Goal: Task Accomplishment & Management: Use online tool/utility

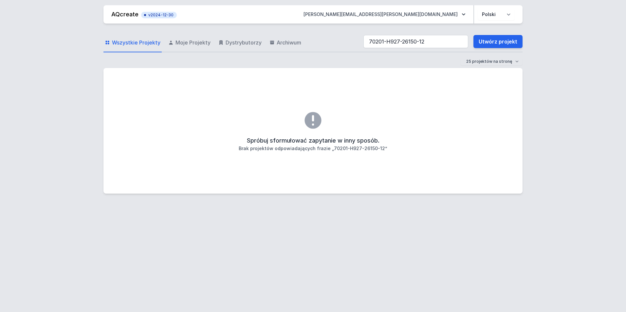
click at [392, 42] on input "70201-H927-26150-12" at bounding box center [415, 41] width 105 height 13
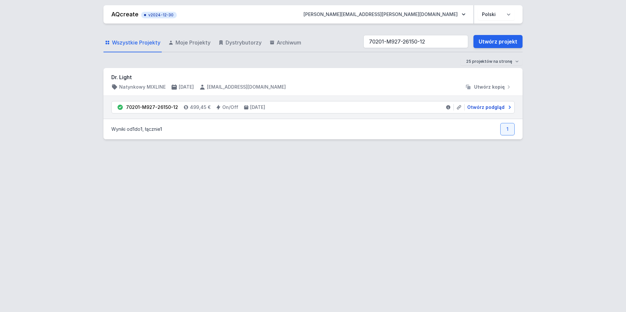
type input "70201-M927-26150-12"
click at [477, 106] on span "Otwórz podgląd" at bounding box center [485, 107] width 37 height 7
select select "2700"
select select "2"
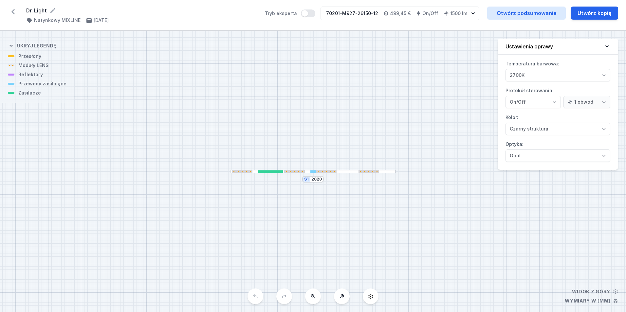
click at [341, 171] on div at bounding box center [312, 172] width 165 height 4
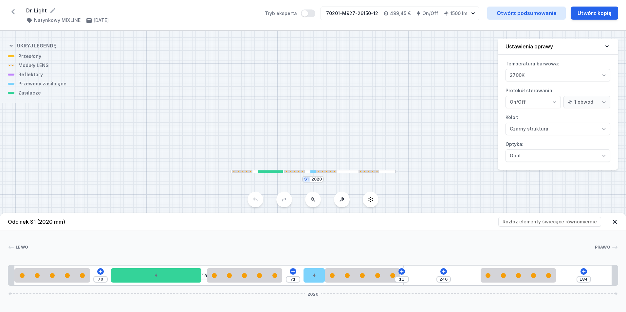
click at [544, 222] on header "Odcinek S1 (2020 mm) Rozłóż elementy świecące równomiernie" at bounding box center [313, 222] width 626 height 18
drag, startPoint x: 526, startPoint y: 202, endPoint x: 542, endPoint y: 221, distance: 25.3
click at [526, 204] on div "S1 2020" at bounding box center [313, 172] width 626 height 282
click at [548, 224] on header "Odcinek S1 (2020 mm) Rozłóż elementy świecące równomiernie" at bounding box center [313, 222] width 626 height 18
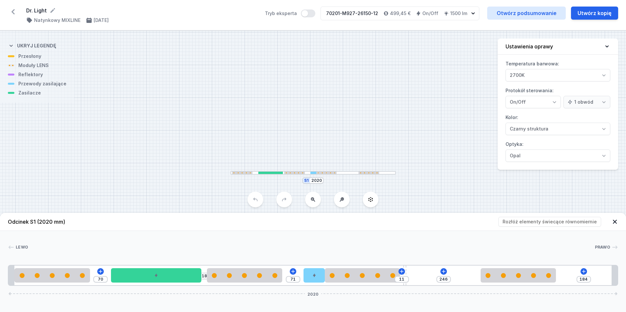
click at [548, 223] on header "Odcinek S1 (2020 mm) Rozłóż elementy świecące równomiernie" at bounding box center [313, 222] width 626 height 18
drag, startPoint x: 548, startPoint y: 223, endPoint x: 497, endPoint y: 224, distance: 50.7
click at [497, 224] on header "Odcinek S1 (2020 mm) Rozłóż elementy świecące równomiernie" at bounding box center [313, 222] width 626 height 18
click at [518, 224] on header "Odcinek S1 (2020 mm) Rozłóż elementy świecące równomiernie" at bounding box center [313, 222] width 626 height 18
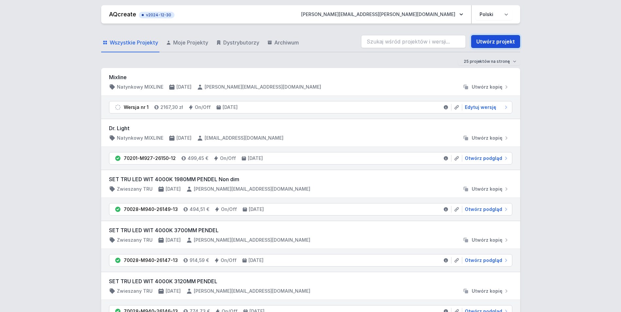
click at [485, 42] on link "Utwórz projekt" at bounding box center [495, 41] width 49 height 13
